Goal: Navigation & Orientation: Understand site structure

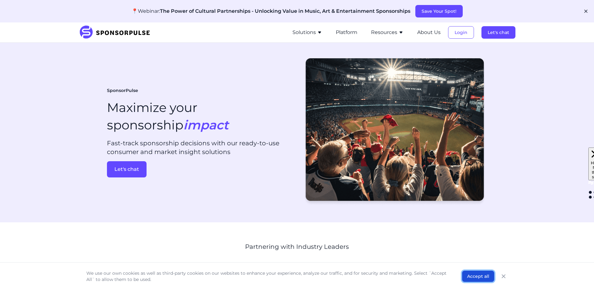
click at [474, 278] on button "Accept all" at bounding box center [478, 275] width 32 height 11
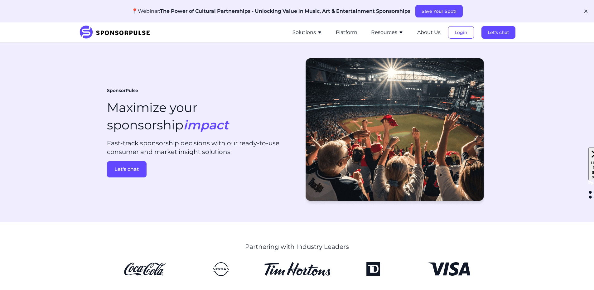
click at [318, 32] on icon "button" at bounding box center [319, 32] width 5 height 5
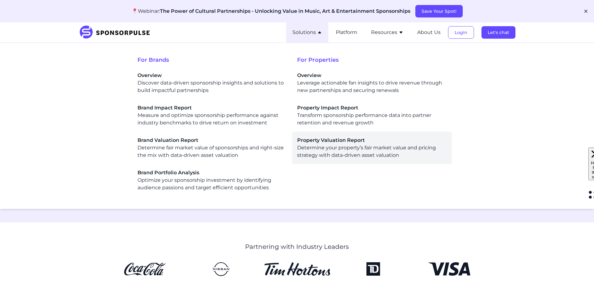
click at [332, 142] on span "Property Valuation Report" at bounding box center [372, 139] width 150 height 7
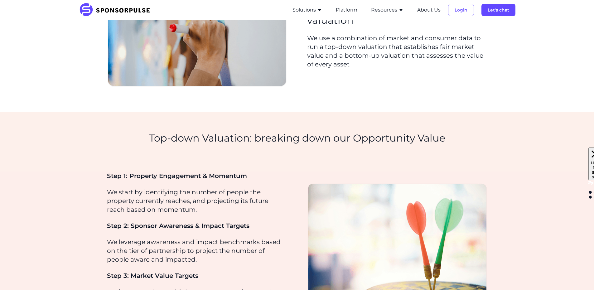
scroll to position [125, 0]
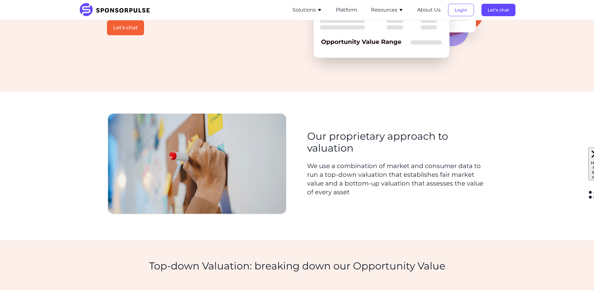
click at [402, 9] on icon "button" at bounding box center [400, 10] width 3 height 2
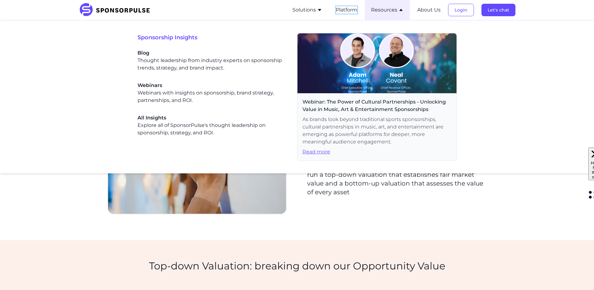
click at [347, 11] on button "Platform" at bounding box center [347, 9] width 22 height 7
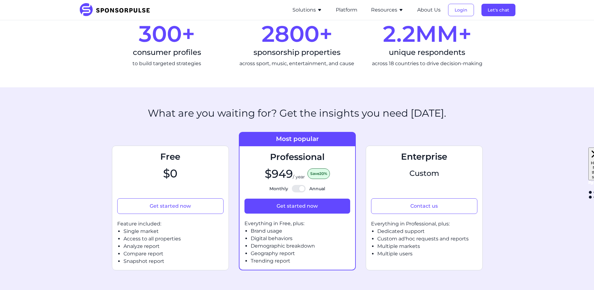
scroll to position [187, 0]
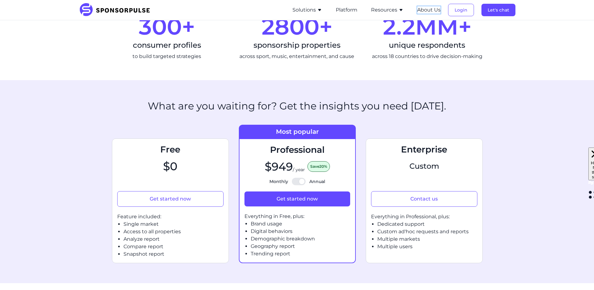
click at [437, 11] on button "About Us" at bounding box center [428, 9] width 23 height 7
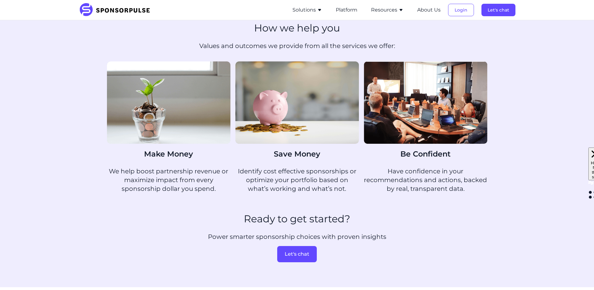
scroll to position [374, 0]
